Goal: Task Accomplishment & Management: Manage account settings

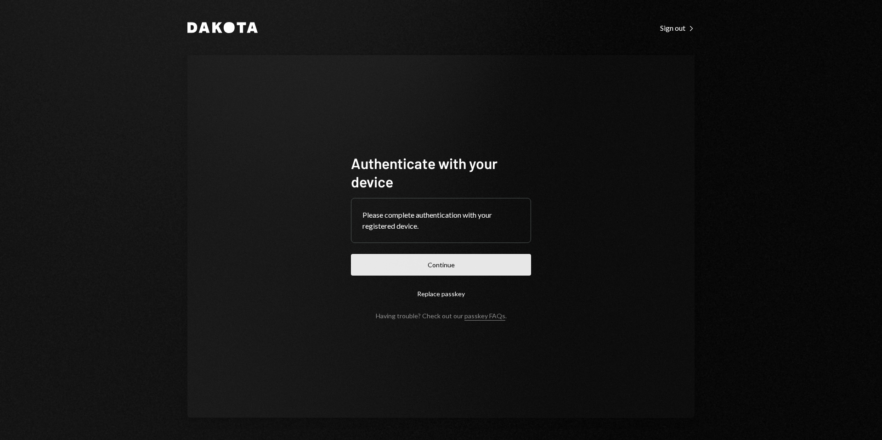
click at [445, 264] on button "Continue" at bounding box center [441, 265] width 180 height 22
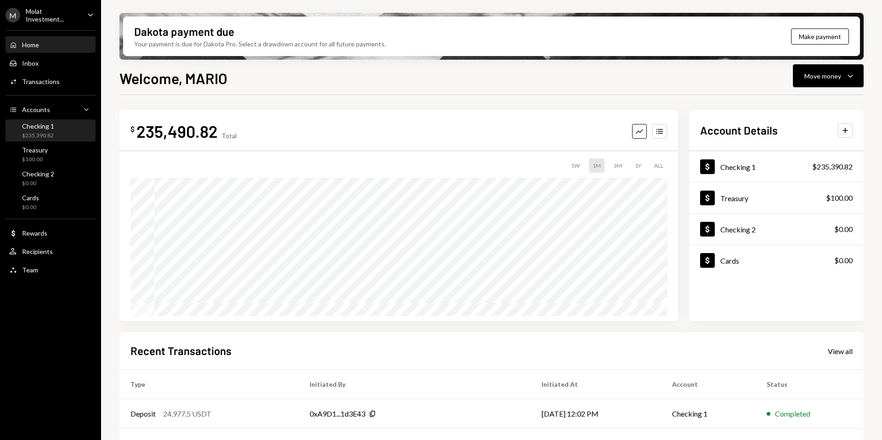
click at [47, 133] on div "$235,390.82" at bounding box center [38, 136] width 32 height 8
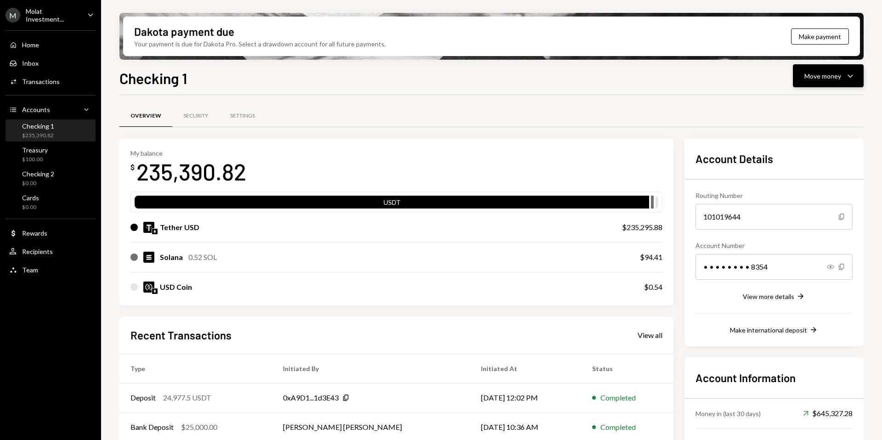
click at [821, 77] on div "Move money" at bounding box center [822, 76] width 37 height 10
click at [788, 106] on div "Send" at bounding box center [820, 104] width 67 height 10
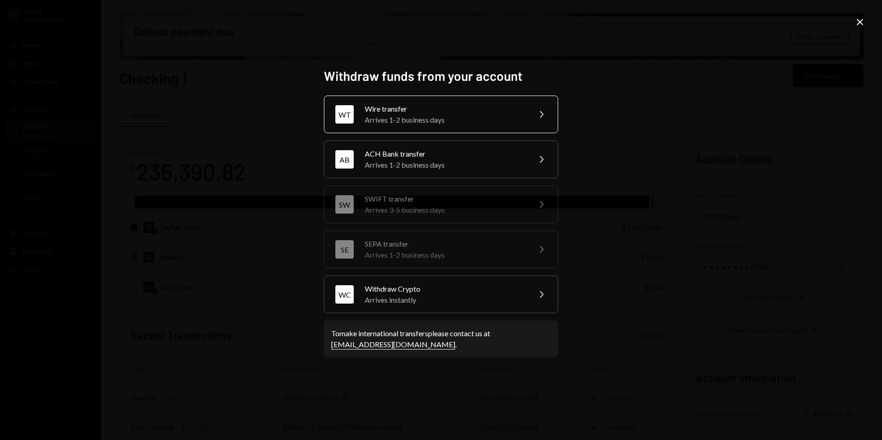
click at [427, 116] on div "Arrives 1-2 business days" at bounding box center [445, 119] width 160 height 11
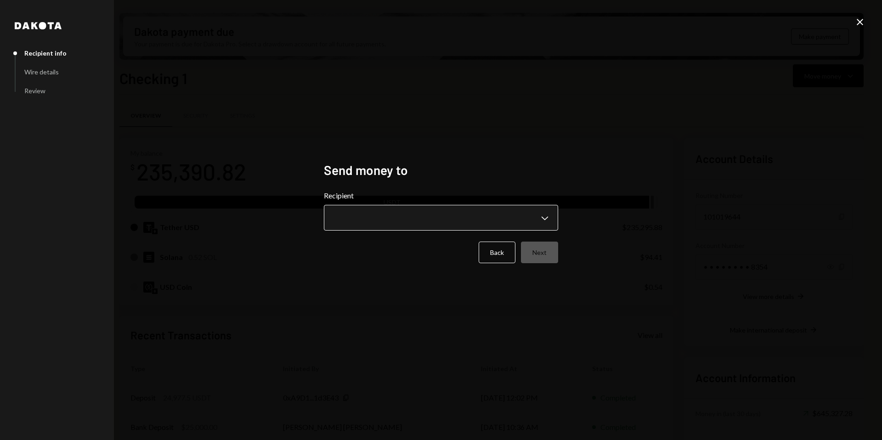
click at [416, 210] on body "M Molat Investment... Caret Down Home Home Inbox Inbox Activities Transactions …" at bounding box center [441, 220] width 882 height 440
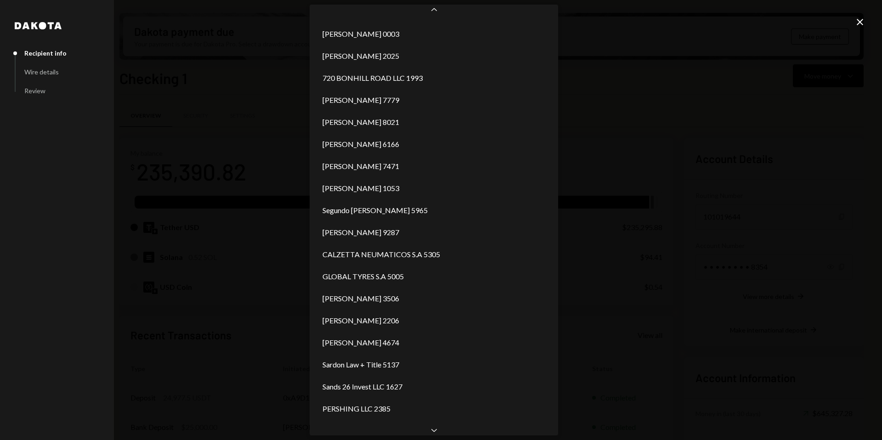
scroll to position [1120, 0]
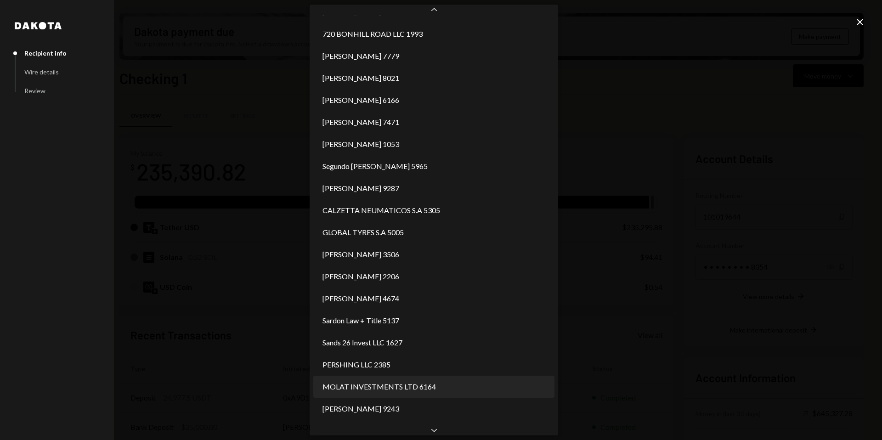
select select "**********"
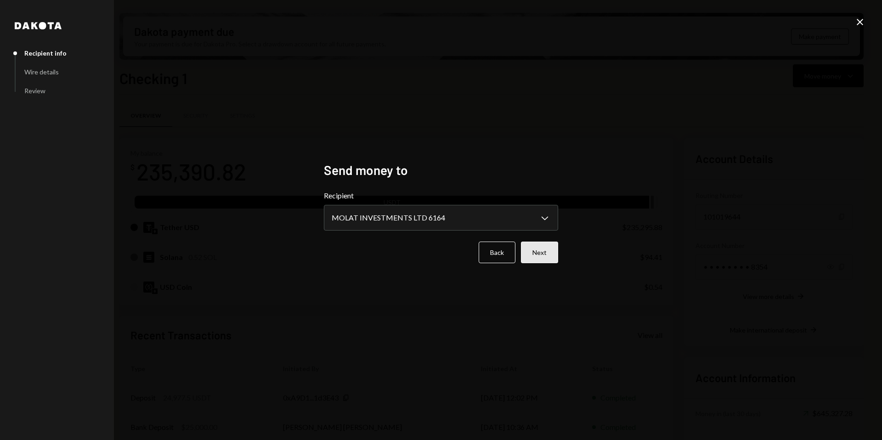
click at [540, 247] on button "Next" at bounding box center [539, 253] width 37 height 22
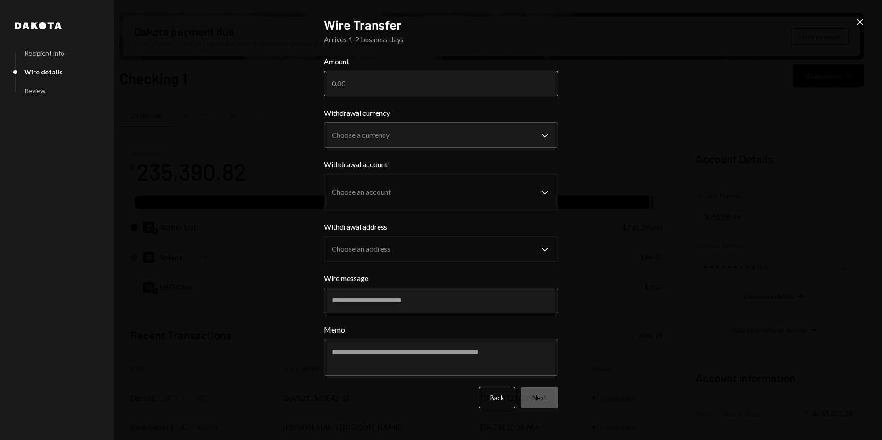
click at [376, 83] on input "Amount" at bounding box center [441, 84] width 234 height 26
type input "71500"
click at [527, 129] on body "M Molat Investment... Caret Down Home Home Inbox Inbox Activities Transactions …" at bounding box center [441, 220] width 882 height 440
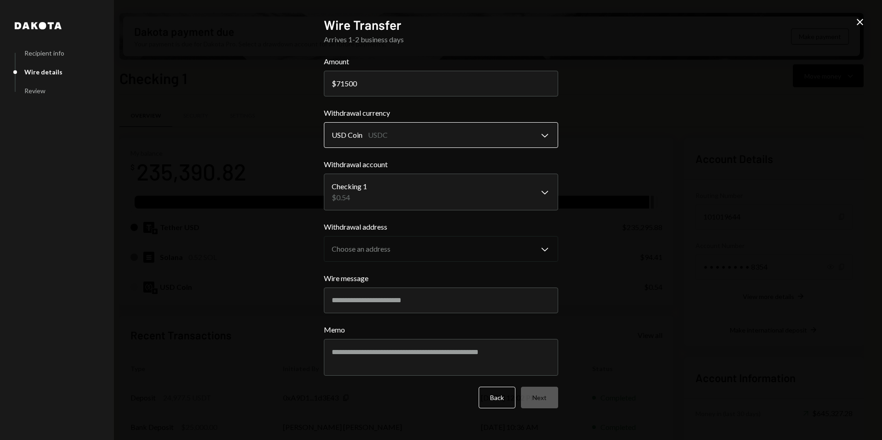
click at [447, 129] on body "M Molat Investment... Caret Down Home Home Inbox Inbox Activities Transactions …" at bounding box center [441, 220] width 882 height 440
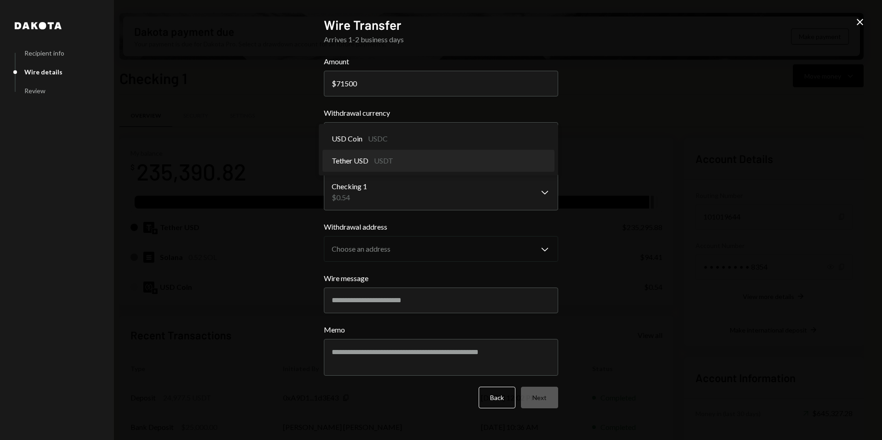
select select "****"
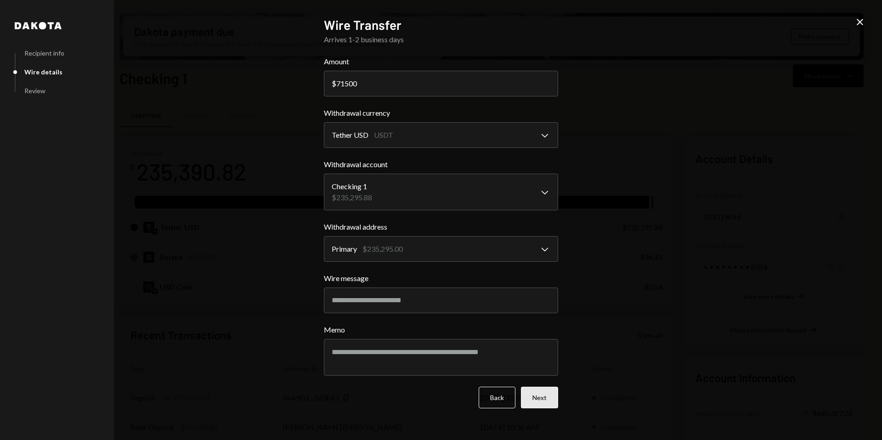
click at [547, 399] on button "Next" at bounding box center [539, 398] width 37 height 22
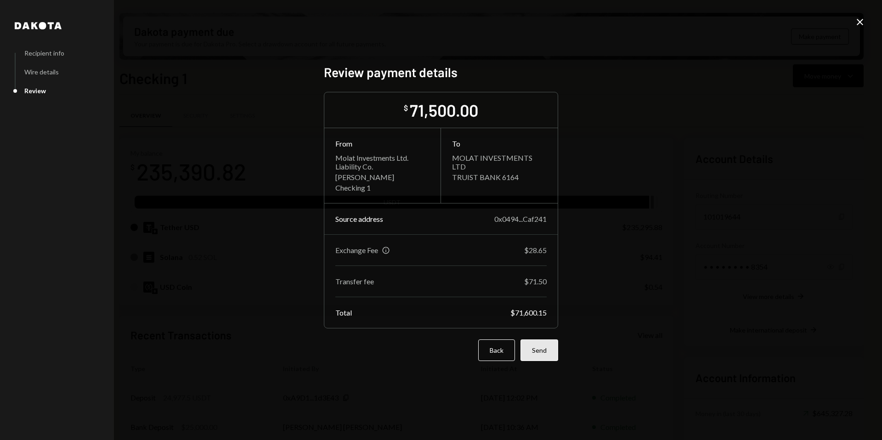
click at [540, 349] on button "Send" at bounding box center [539, 350] width 38 height 22
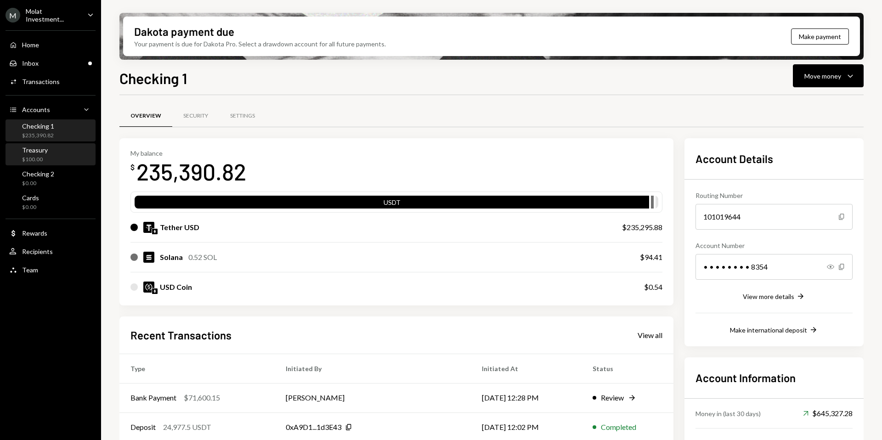
click at [39, 151] on div "Treasury" at bounding box center [35, 150] width 26 height 8
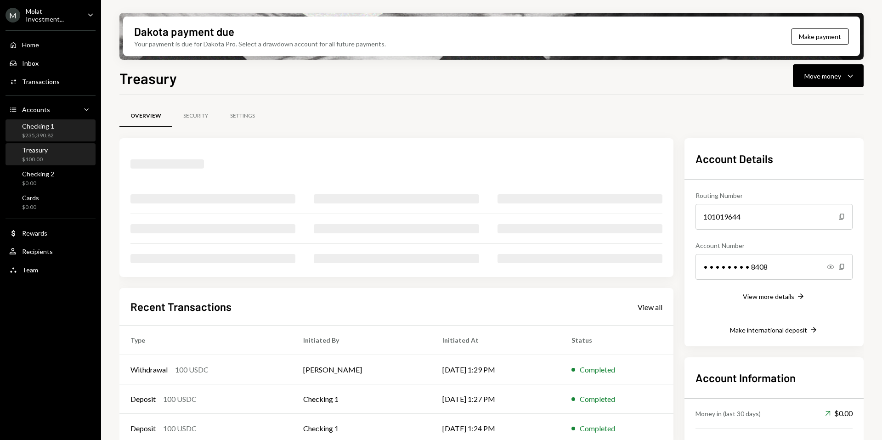
click at [40, 132] on div "$235,390.82" at bounding box center [38, 136] width 32 height 8
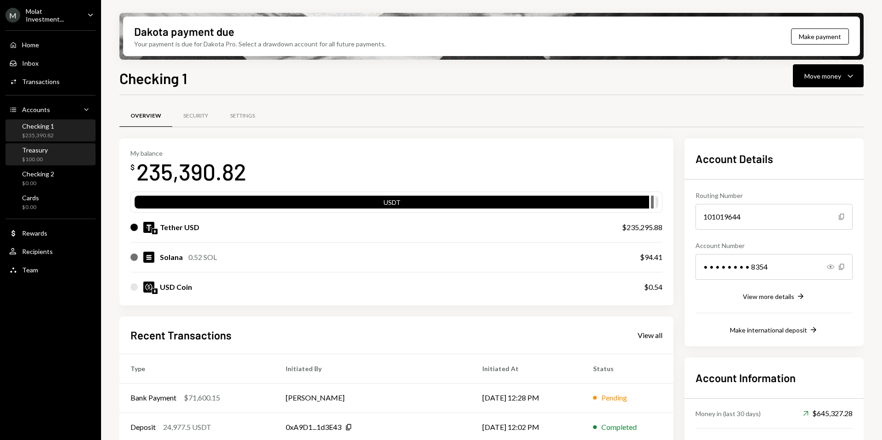
click at [41, 163] on div "Treasury $100.00" at bounding box center [50, 154] width 83 height 21
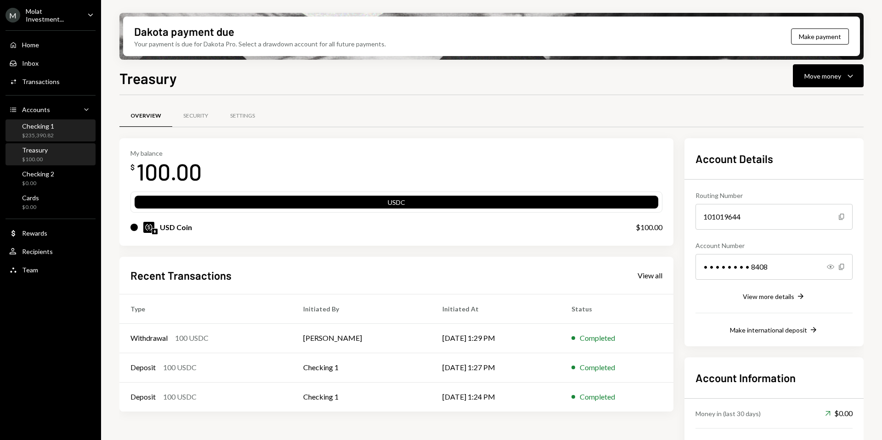
click at [34, 139] on div "Checking 1 $235,390.82" at bounding box center [50, 130] width 83 height 21
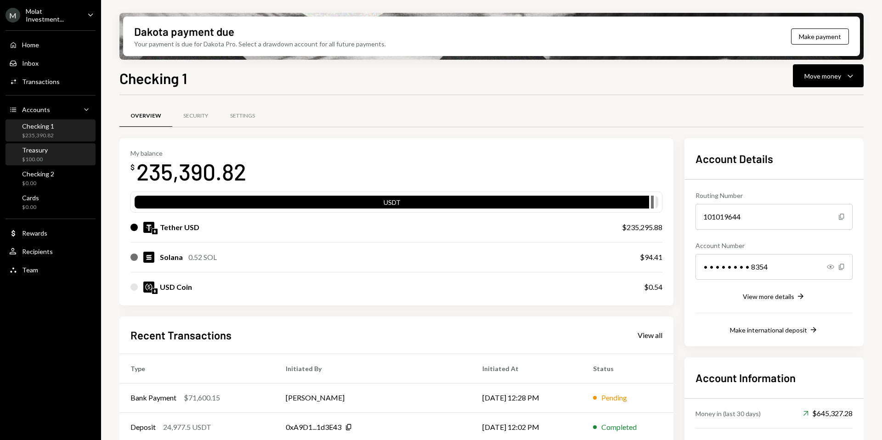
click at [48, 163] on div "Treasury $100.00" at bounding box center [50, 154] width 83 height 21
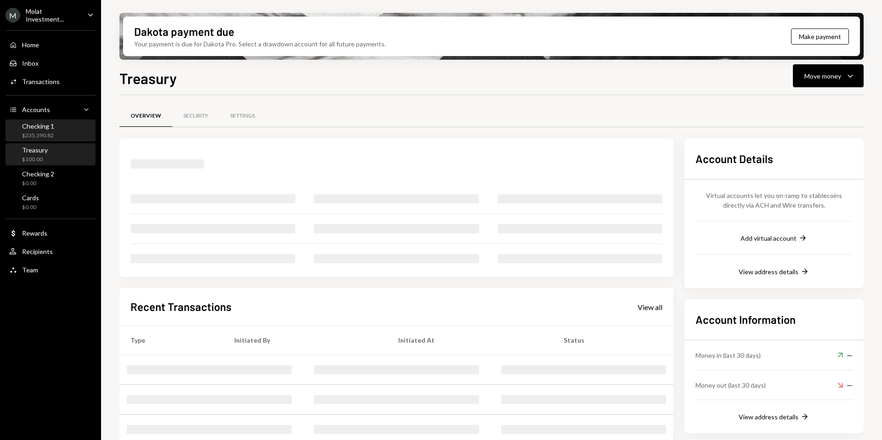
click at [51, 128] on div "Checking 1" at bounding box center [38, 126] width 32 height 8
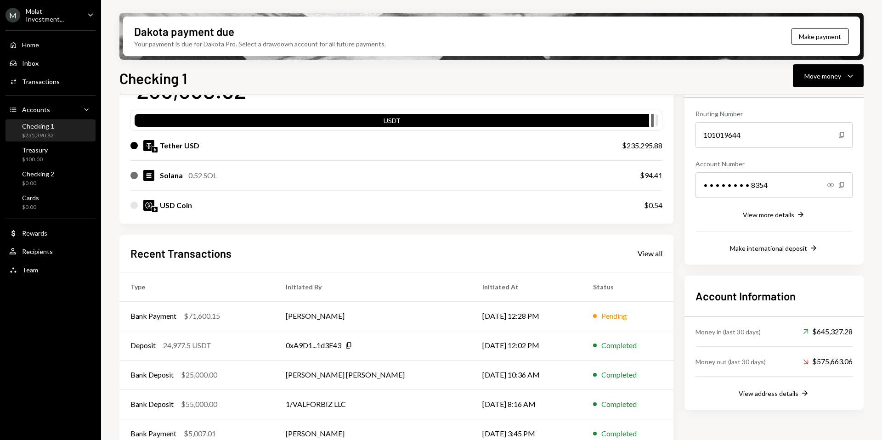
scroll to position [98, 0]
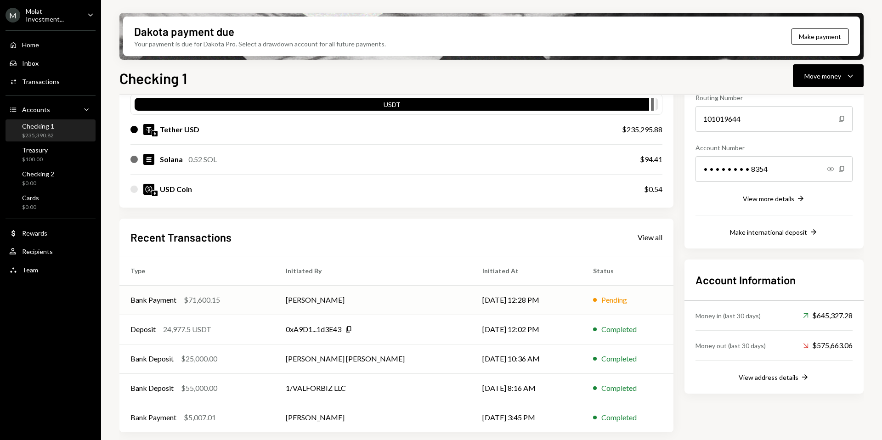
click at [275, 296] on td "[PERSON_NAME]" at bounding box center [373, 299] width 197 height 29
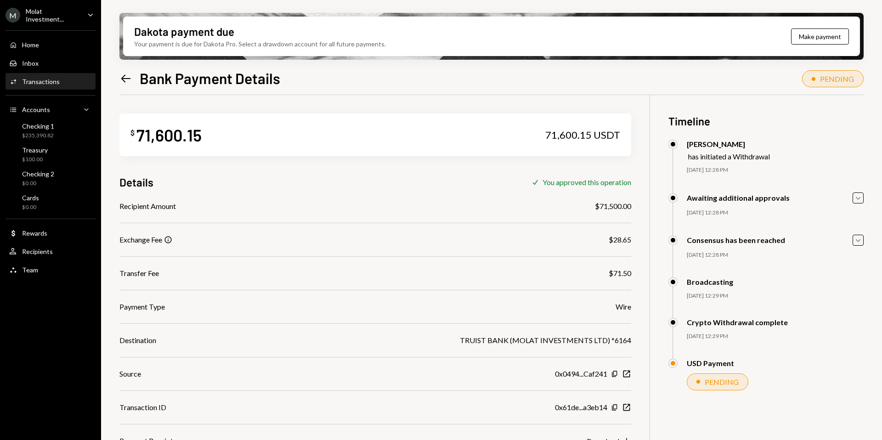
click at [119, 78] on icon "Left Arrow" at bounding box center [125, 78] width 13 height 13
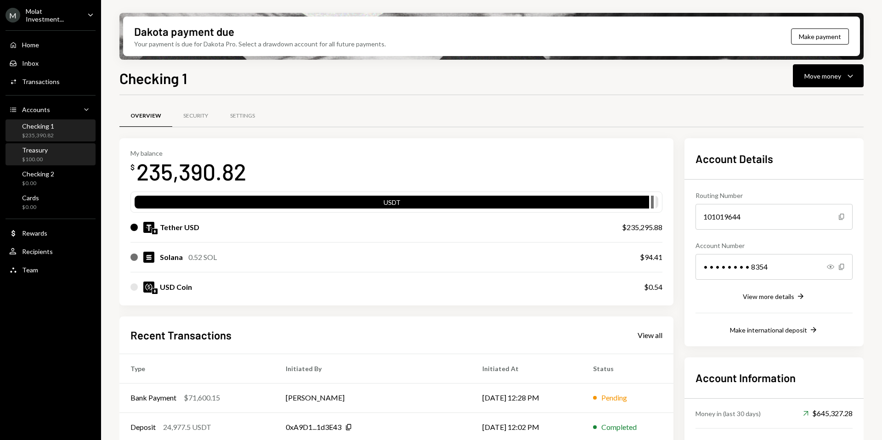
click at [45, 151] on div "Treasury" at bounding box center [35, 150] width 26 height 8
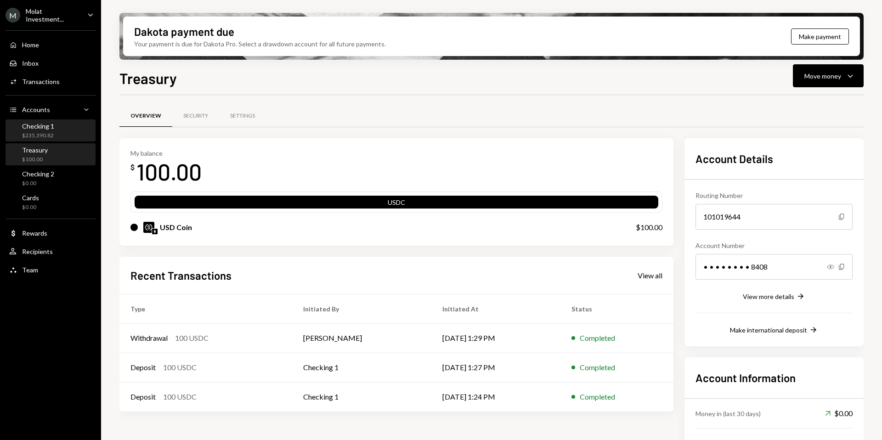
click at [45, 132] on div "$235,390.82" at bounding box center [38, 136] width 32 height 8
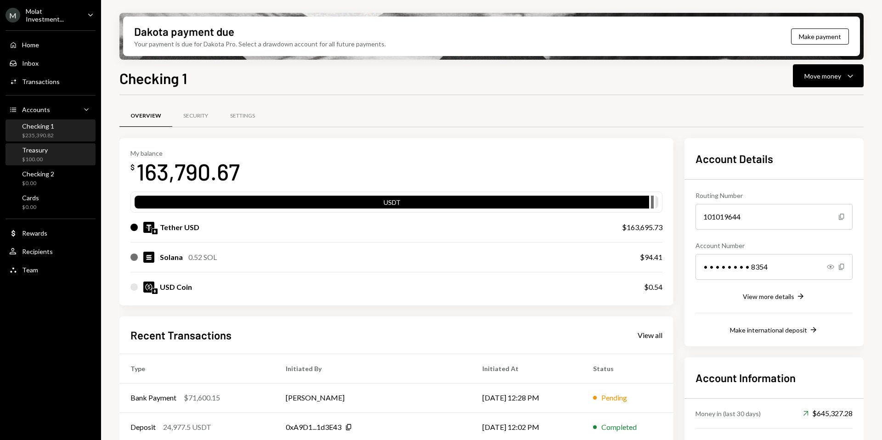
click at [28, 160] on div "$100.00" at bounding box center [35, 160] width 26 height 8
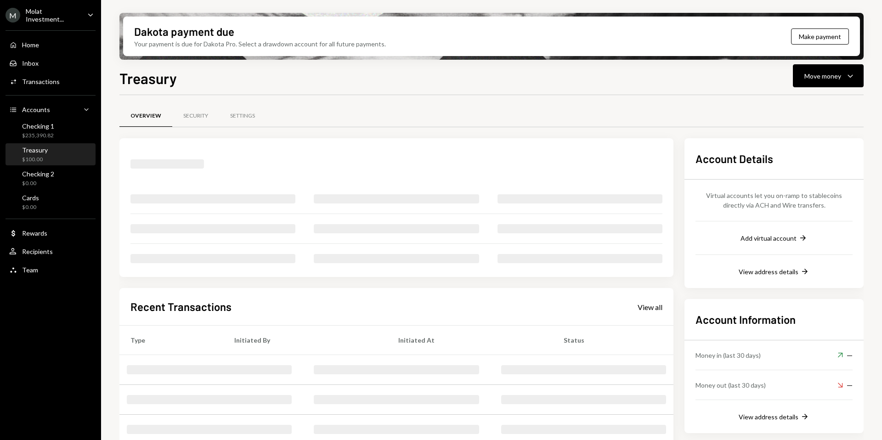
click at [32, 156] on div "$100.00" at bounding box center [35, 160] width 26 height 8
click at [43, 130] on div "Checking 1 $163,790.67" at bounding box center [38, 130] width 32 height 17
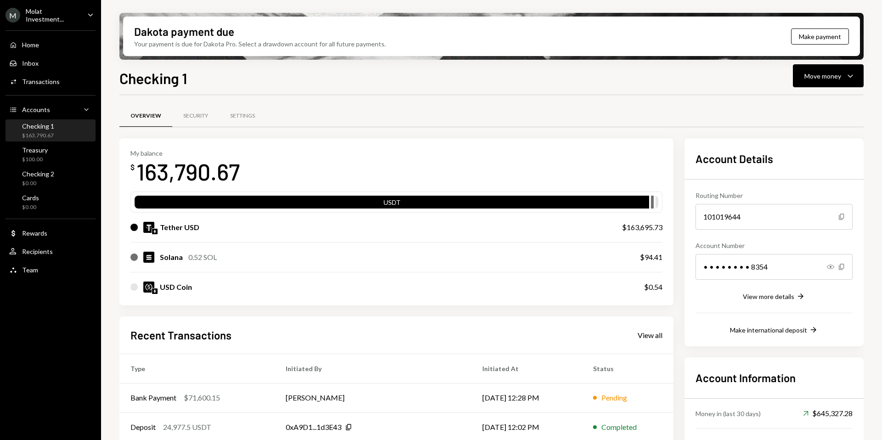
click at [51, 14] on div "Molat Investment..." at bounding box center [53, 15] width 54 height 16
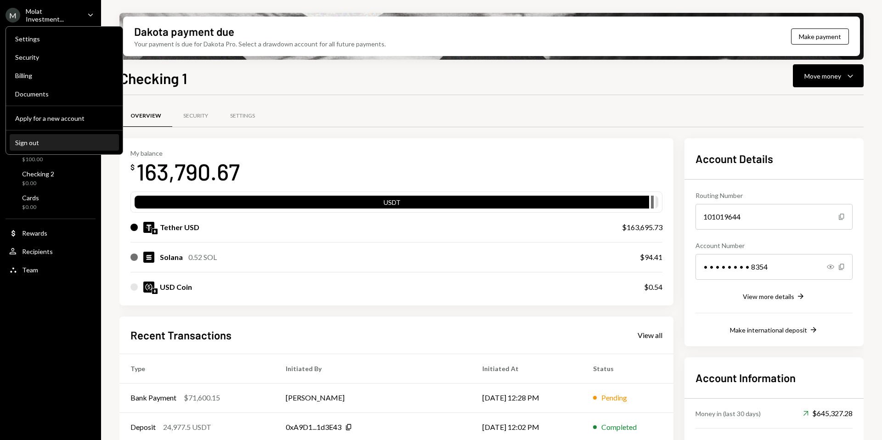
click at [49, 139] on div "Sign out" at bounding box center [64, 143] width 98 height 8
